Goal: Transaction & Acquisition: Purchase product/service

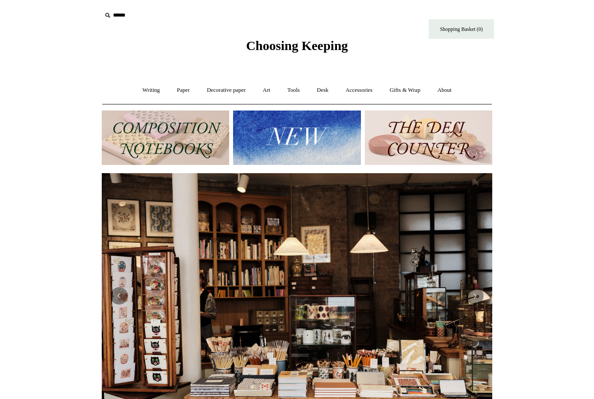
click at [293, 87] on link "Tools +" at bounding box center [294, 90] width 28 height 23
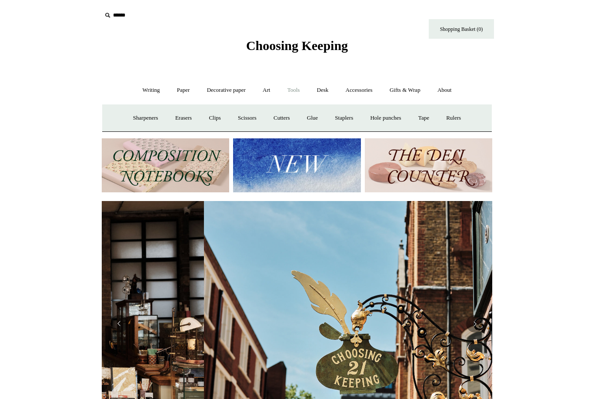
click at [317, 100] on link "Desk +" at bounding box center [322, 90] width 27 height 23
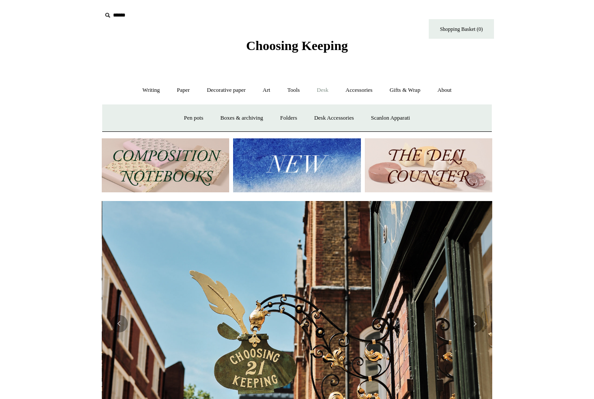
scroll to position [0, 390]
click at [266, 90] on link "Art +" at bounding box center [266, 90] width 23 height 23
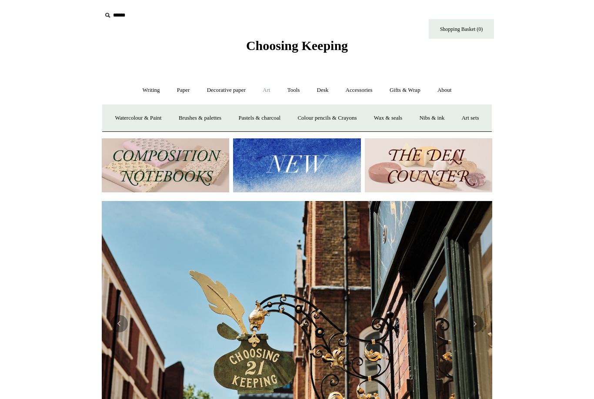
click at [454, 130] on link "Art sets" at bounding box center [470, 118] width 33 height 23
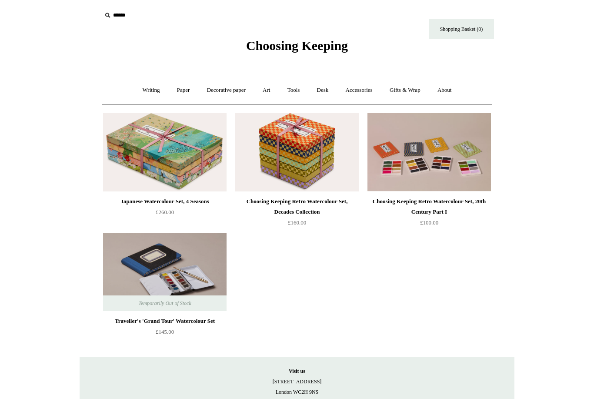
click at [268, 87] on link "Art +" at bounding box center [266, 90] width 23 height 23
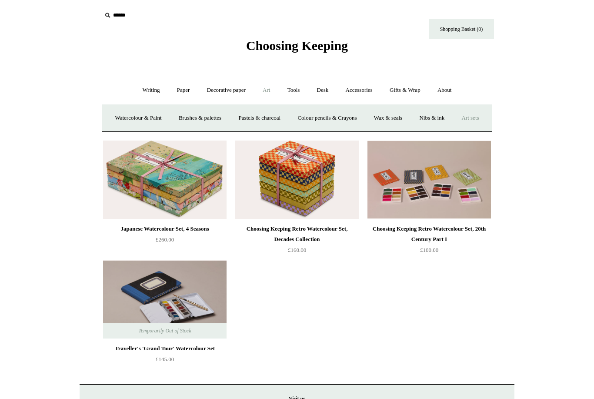
click at [160, 113] on link "Watercolour & Paint" at bounding box center [138, 118] width 62 height 23
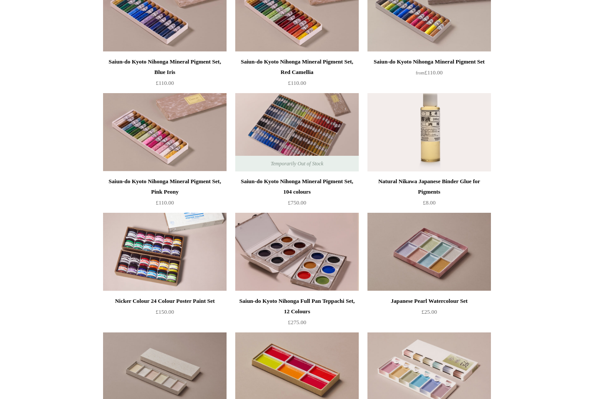
scroll to position [861, 0]
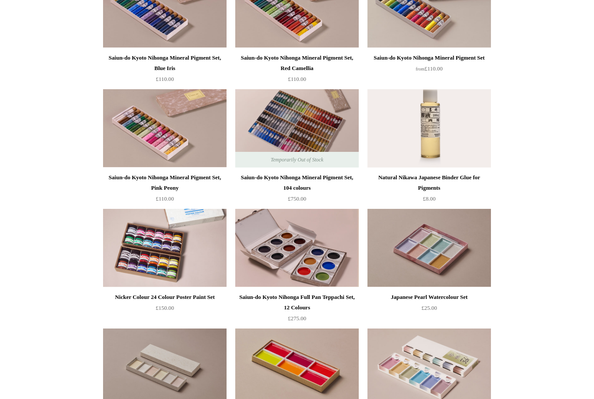
click at [315, 178] on div "Saiun-do Kyoto Nihonga Mineral Pigment Set, 104 colours" at bounding box center [296, 183] width 119 height 21
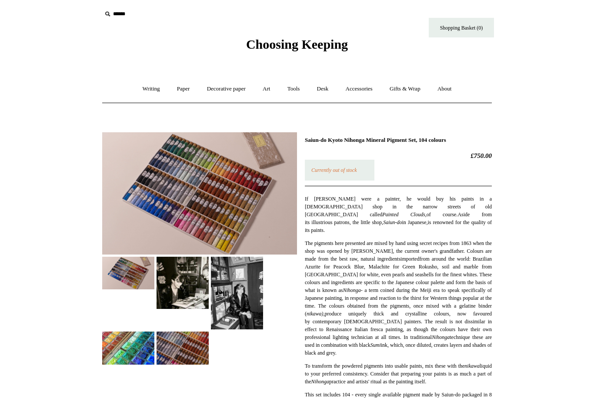
scroll to position [3, 0]
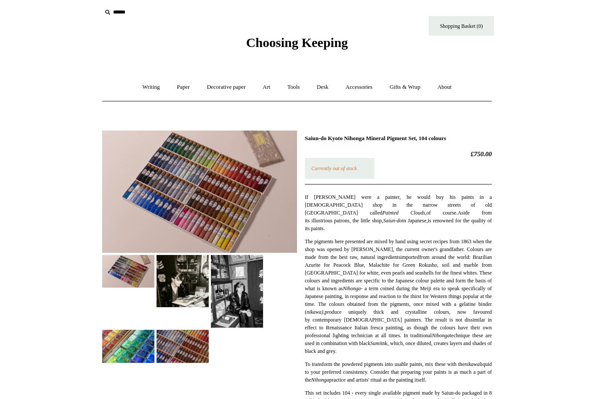
click at [231, 208] on img at bounding box center [199, 191] width 195 height 122
